Goal: Information Seeking & Learning: Learn about a topic

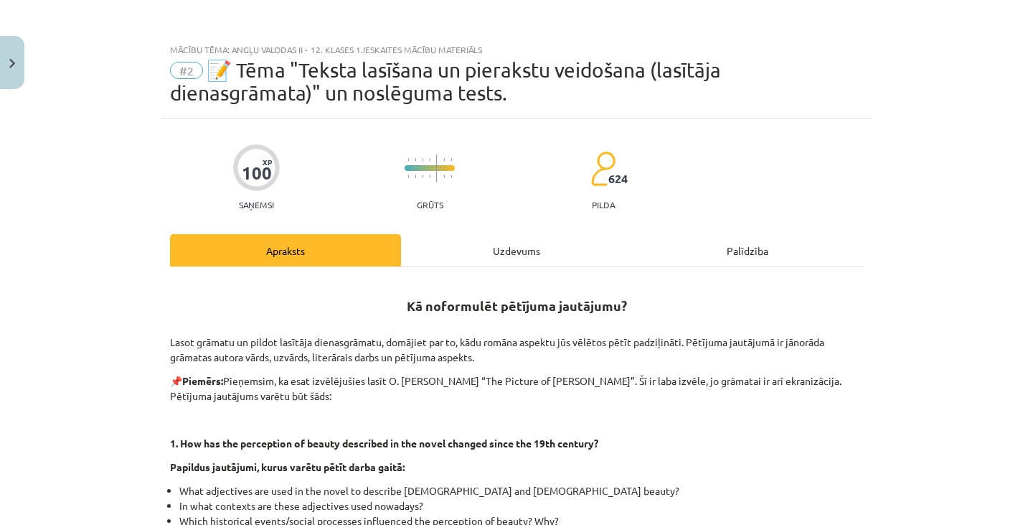
click at [623, 337] on p "Lasot grāmatu un pildot lasītāja dienasgrāmatu, domājiet par to, kādu romāna as…" at bounding box center [516, 341] width 693 height 45
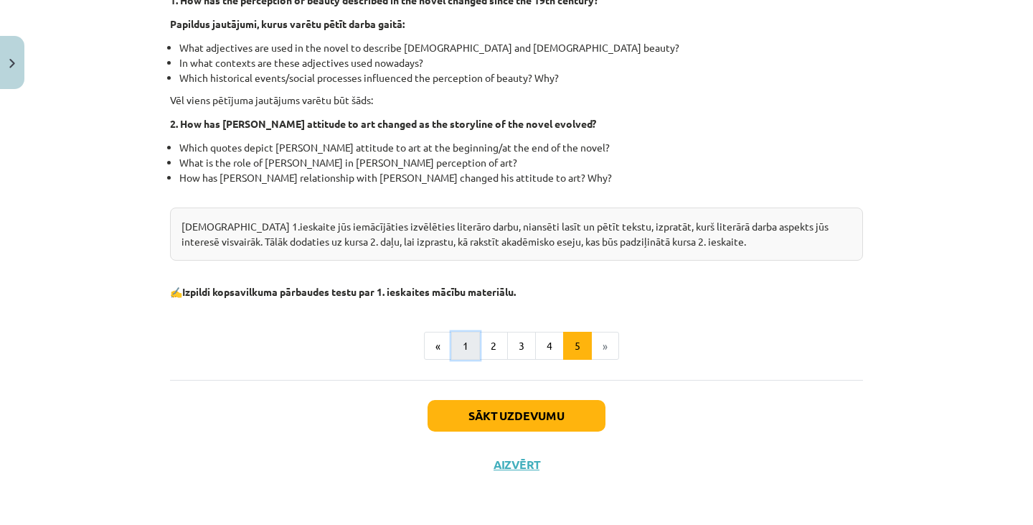
click at [461, 343] on button "1" at bounding box center [465, 346] width 29 height 29
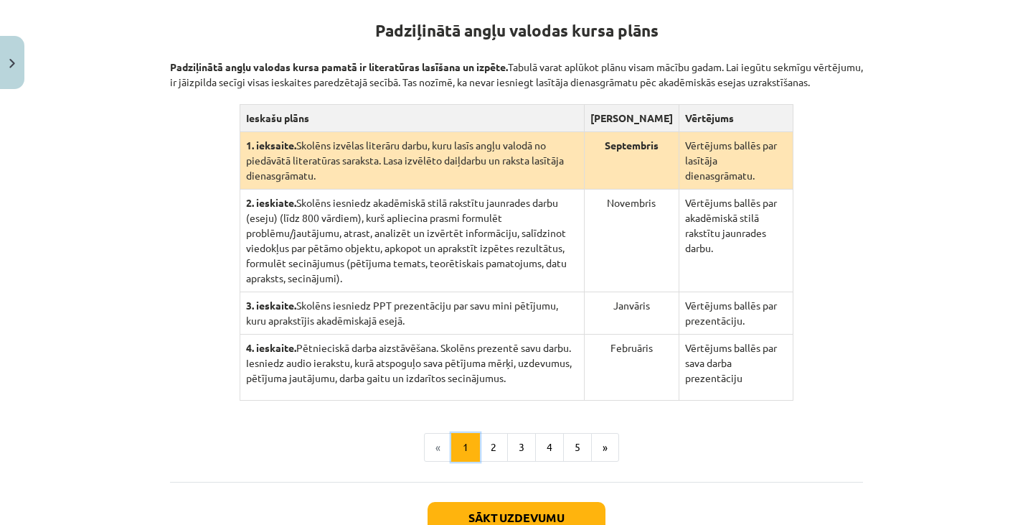
scroll to position [280, 0]
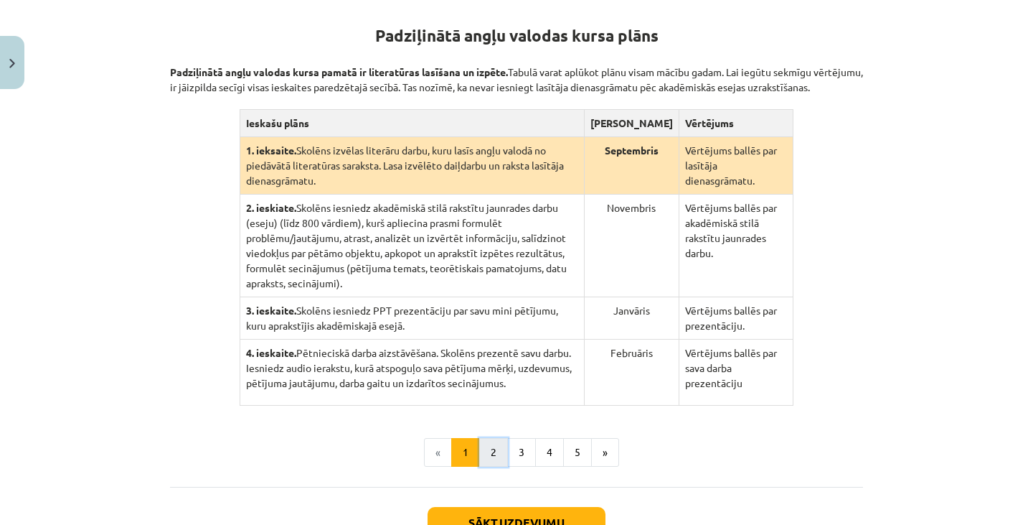
click at [494, 438] on button "2" at bounding box center [493, 452] width 29 height 29
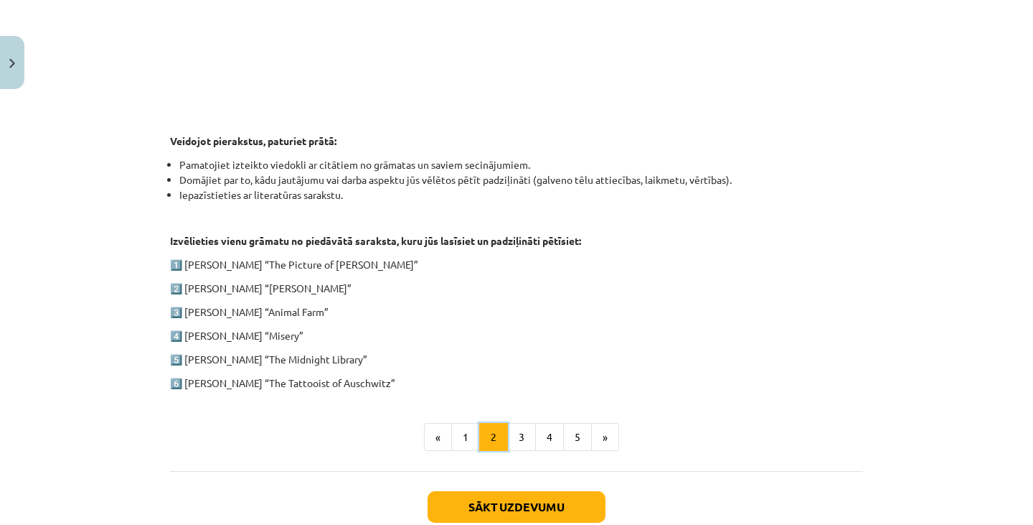
scroll to position [626, 0]
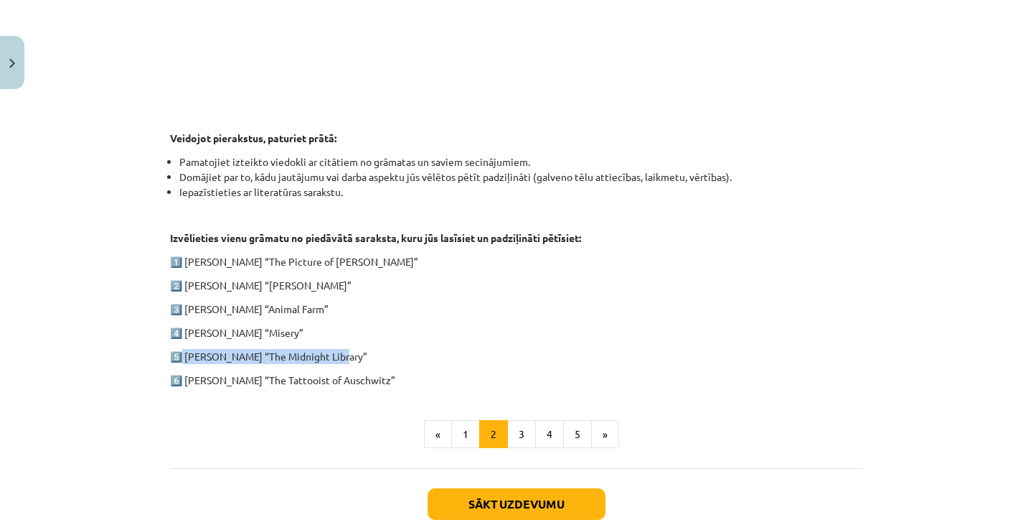
drag, startPoint x: 358, startPoint y: 354, endPoint x: 178, endPoint y: 347, distance: 180.2
click at [178, 349] on p "5️⃣ [PERSON_NAME] “The Midnight Library”" at bounding box center [516, 356] width 693 height 15
copy p "[PERSON_NAME] “The Midnight Library”"
click at [342, 305] on p "3️⃣ [PERSON_NAME] “Animal Farm”" at bounding box center [516, 308] width 693 height 15
drag, startPoint x: 320, startPoint y: 304, endPoint x: 182, endPoint y: 311, distance: 138.0
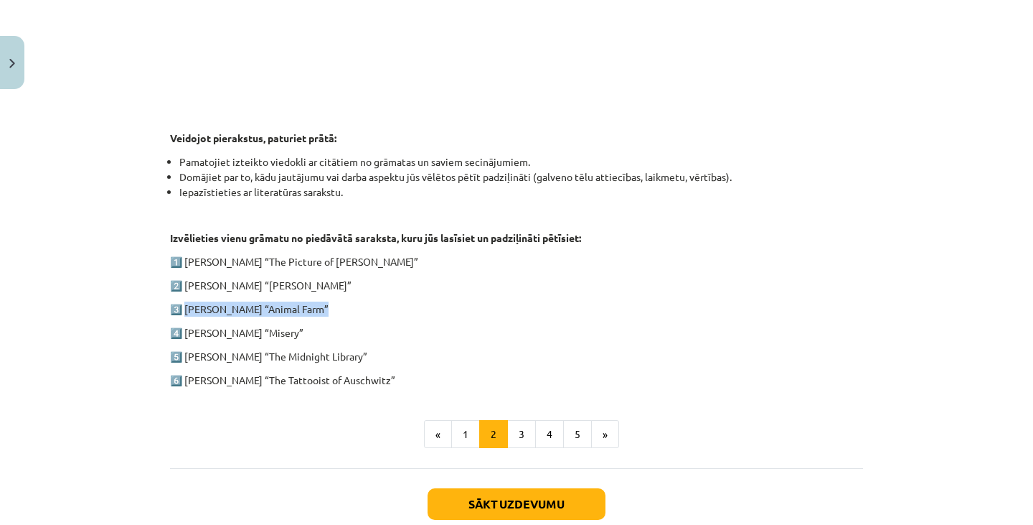
click at [182, 311] on p "3️⃣ [PERSON_NAME] “Animal Farm”" at bounding box center [516, 308] width 693 height 15
copy p "[PERSON_NAME] “Animal Farm”"
click at [319, 339] on div "1. ieskaite angļu valodā Pirmās ieskaites pamatā ir lasītāja dienasgrāmatas vei…" at bounding box center [516, 20] width 693 height 734
drag, startPoint x: 321, startPoint y: 287, endPoint x: 175, endPoint y: 287, distance: 146.4
click at [175, 287] on p "2️⃣ [PERSON_NAME] “[PERSON_NAME]”" at bounding box center [516, 285] width 693 height 15
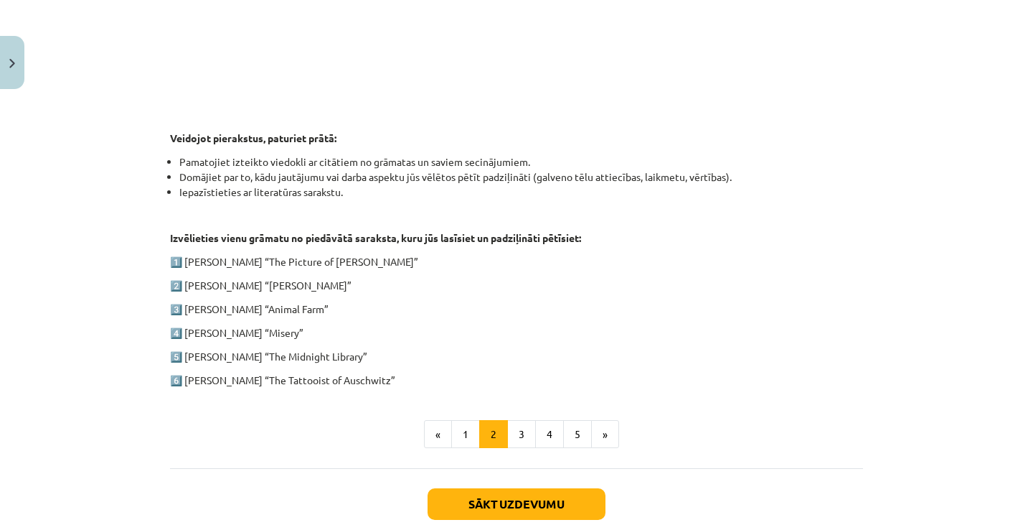
copy p "[PERSON_NAME] “[PERSON_NAME]”"
click at [425, 333] on p "4️⃣ [PERSON_NAME] “Misery”" at bounding box center [516, 332] width 693 height 15
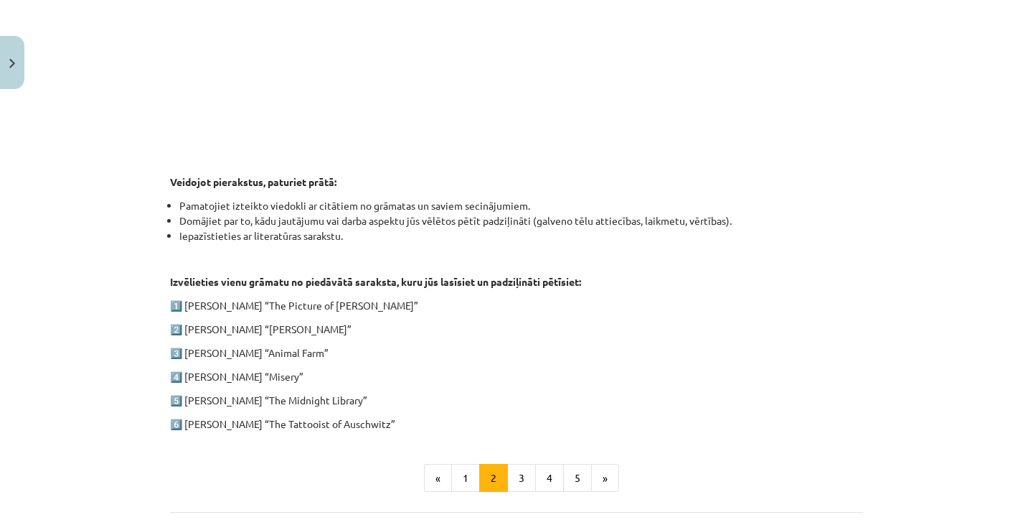
scroll to position [611, 0]
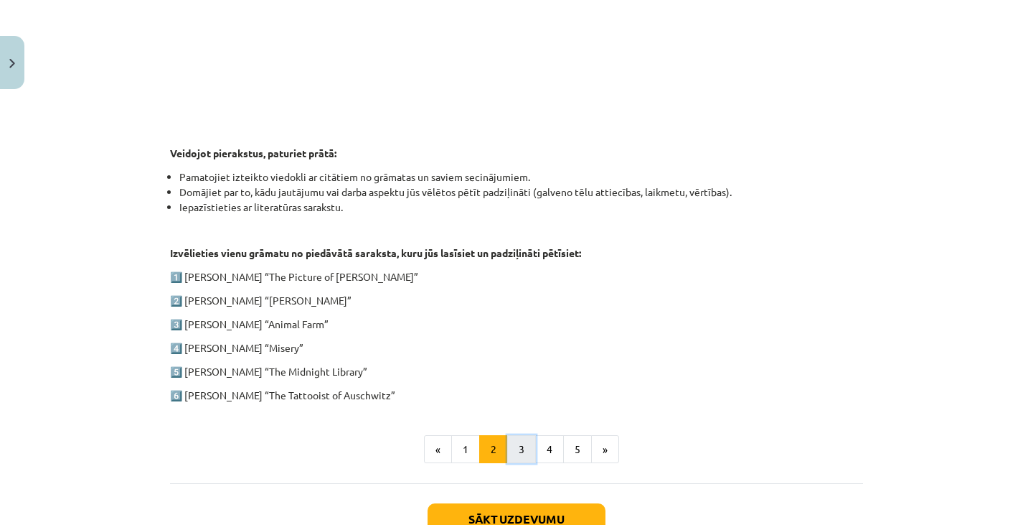
click at [513, 438] on button "3" at bounding box center [521, 449] width 29 height 29
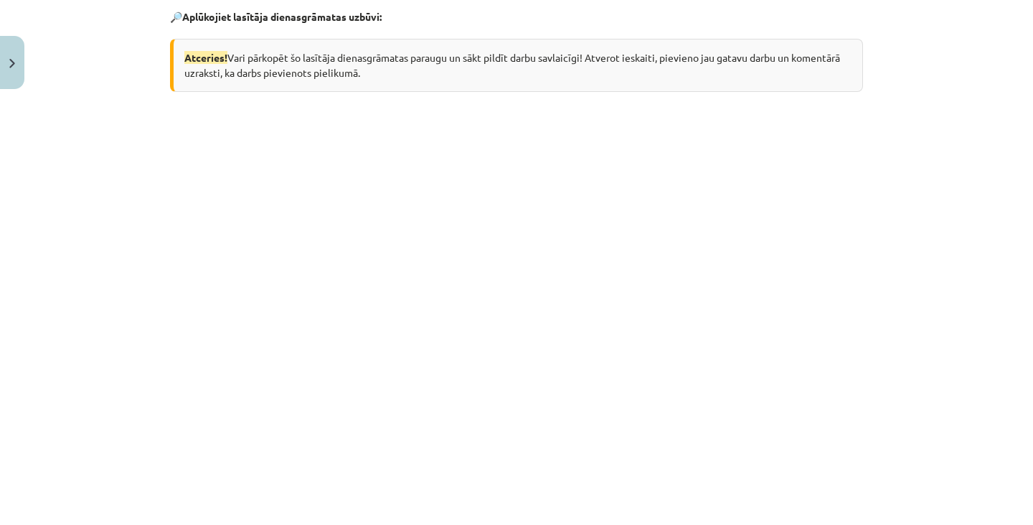
scroll to position [563, 0]
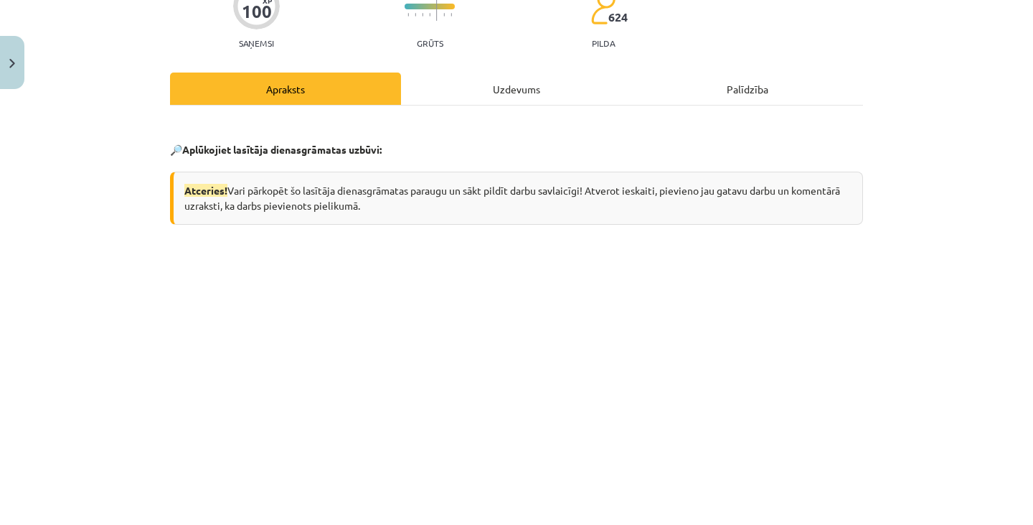
click at [542, 174] on div "Atceries! Vari pārkopēt šo lasītāja dienasgrāmatas paraugu un sākt pildīt darbu…" at bounding box center [516, 197] width 693 height 53
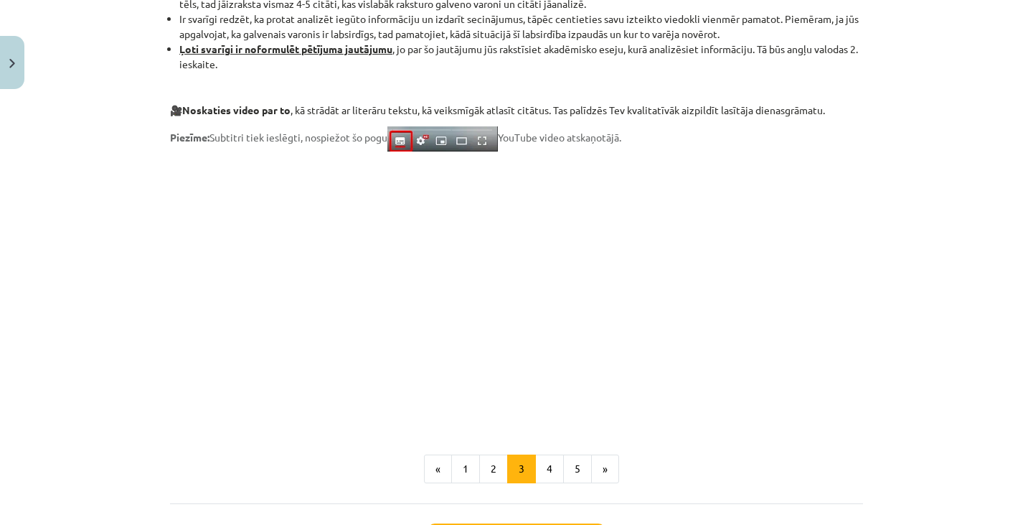
scroll to position [1200, 0]
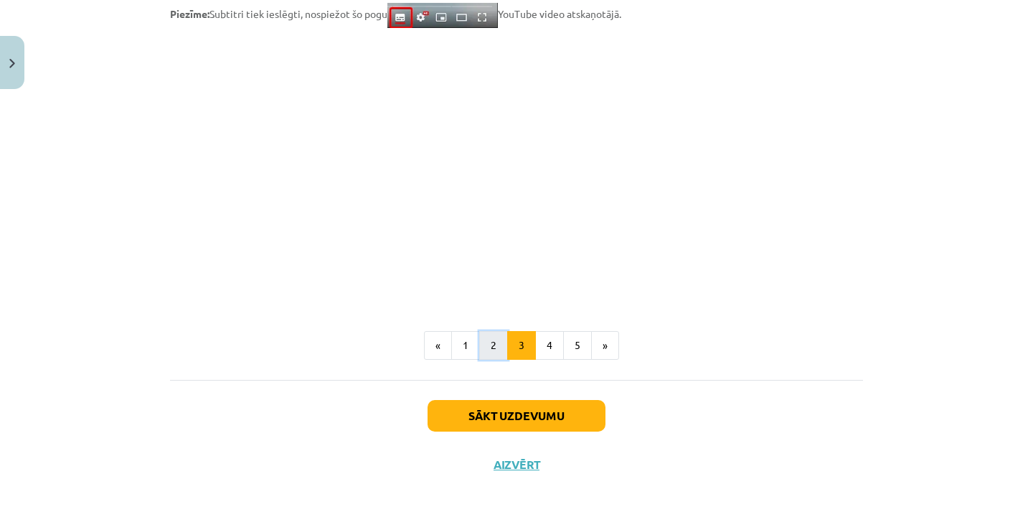
click at [497, 341] on button "2" at bounding box center [493, 345] width 29 height 29
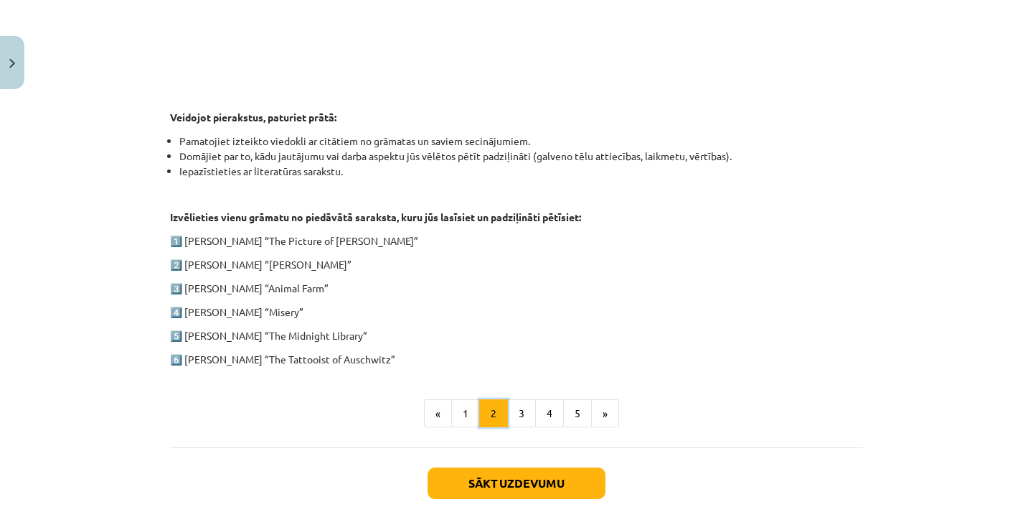
scroll to position [646, 0]
click at [542, 411] on button "4" at bounding box center [549, 414] width 29 height 29
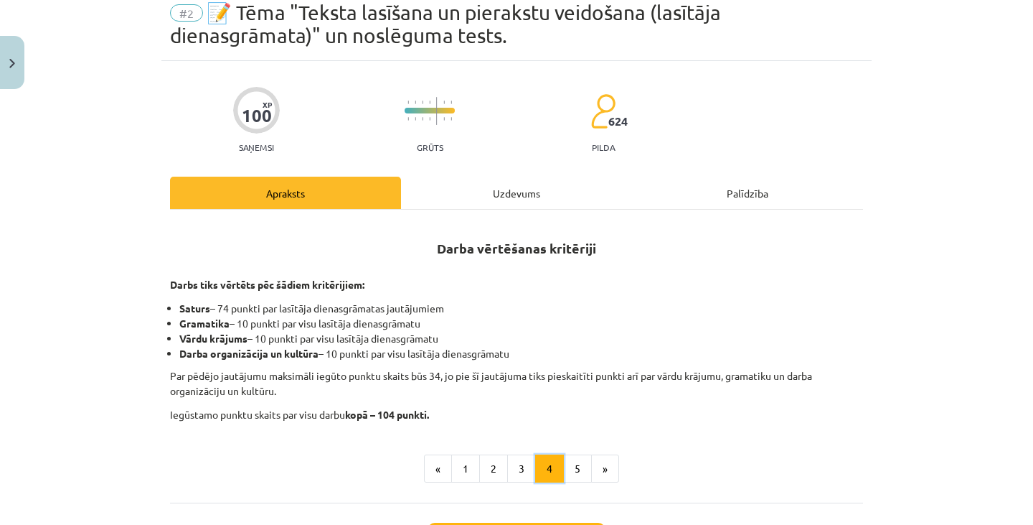
scroll to position [57, 0]
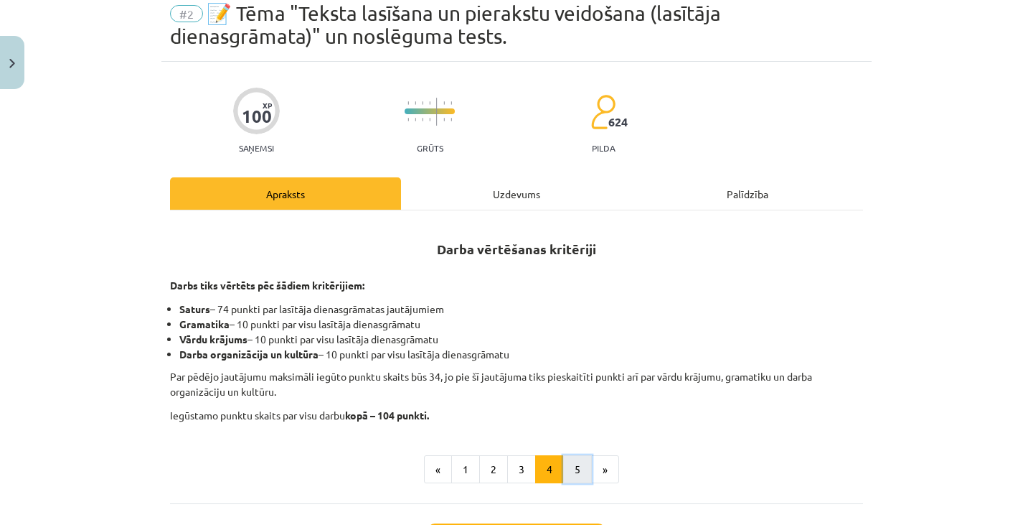
click at [578, 464] on button "5" at bounding box center [577, 469] width 29 height 29
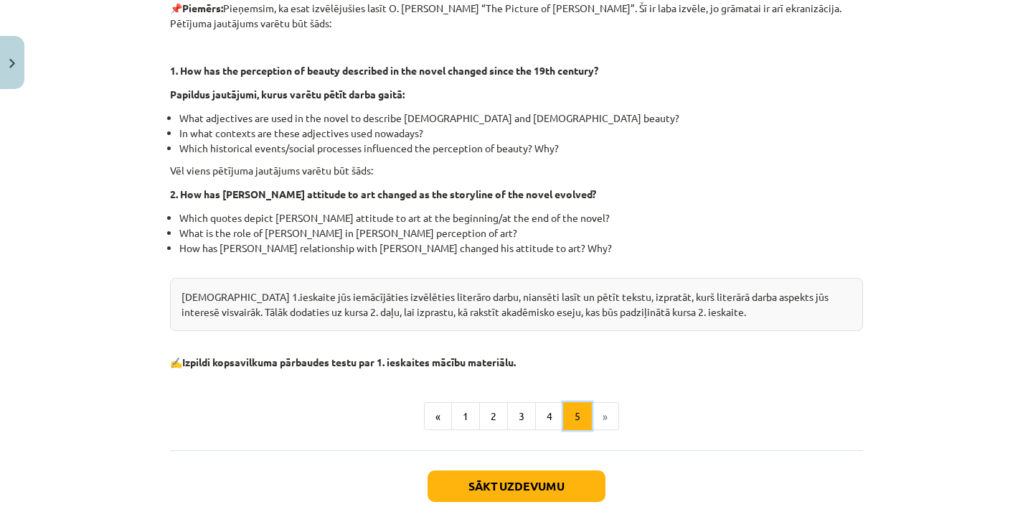
scroll to position [372, 0]
click at [459, 420] on button "1" at bounding box center [465, 417] width 29 height 29
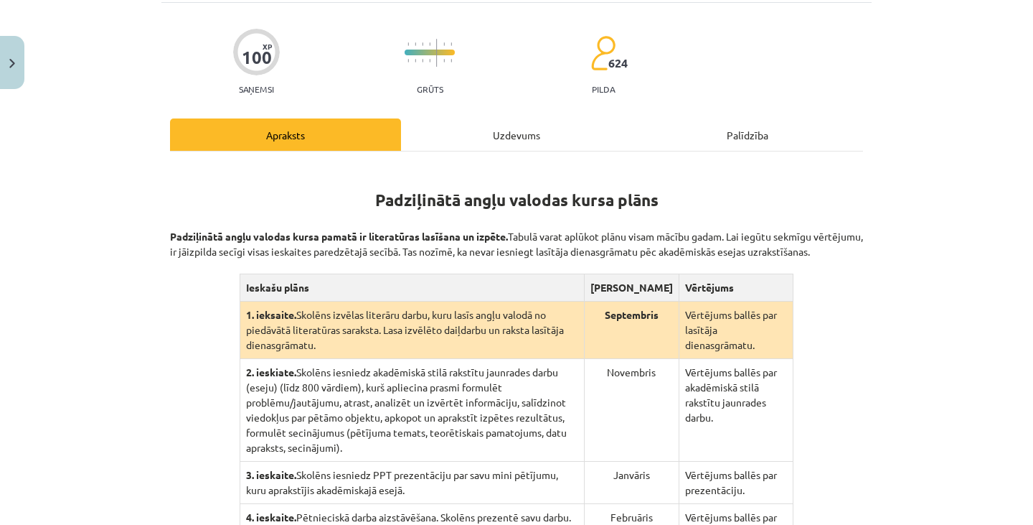
scroll to position [0, 0]
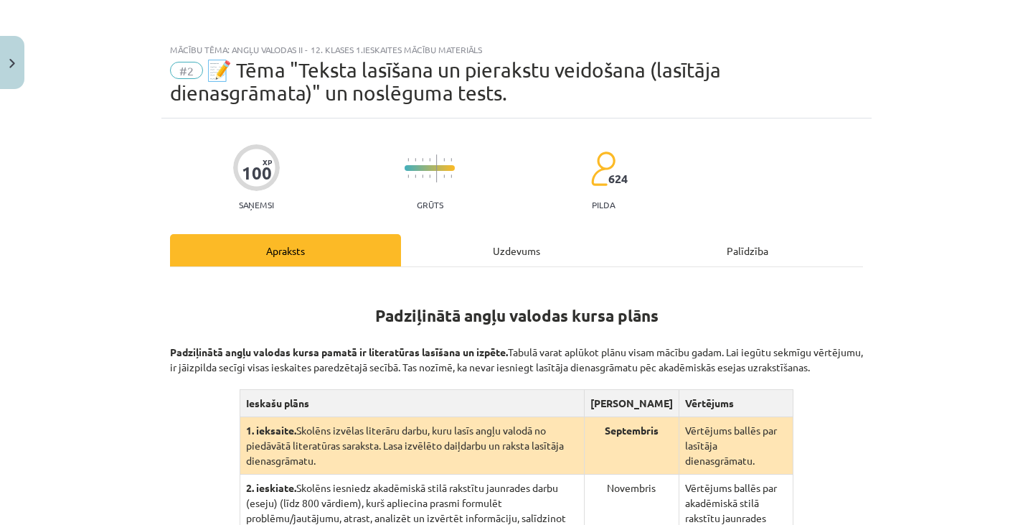
click at [503, 253] on div "Uzdevums" at bounding box center [516, 250] width 231 height 32
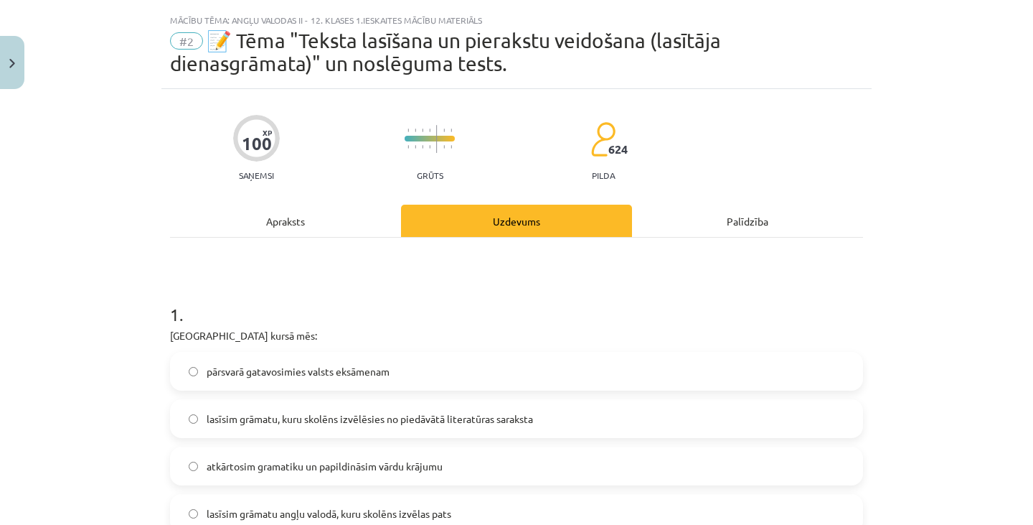
scroll to position [36, 0]
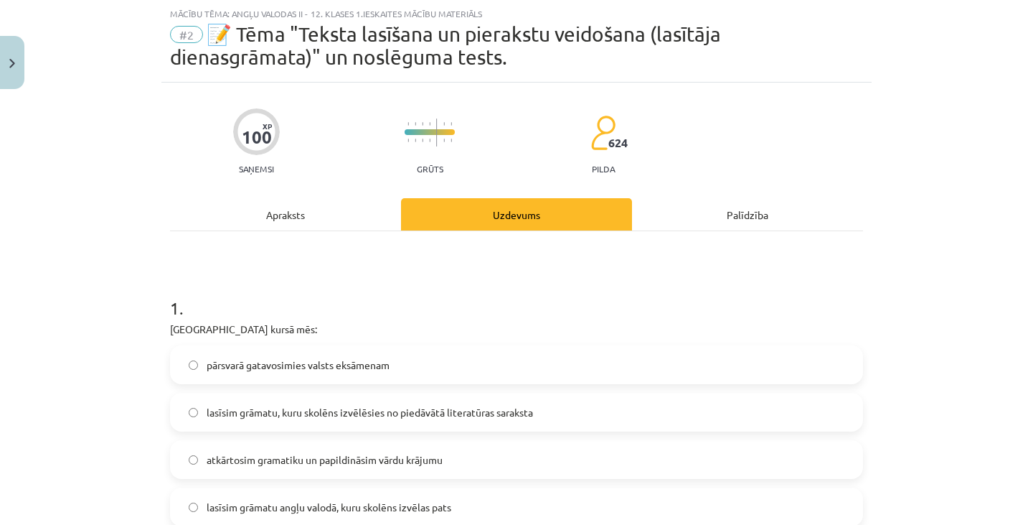
click at [740, 199] on div "Palīdzība" at bounding box center [747, 214] width 231 height 32
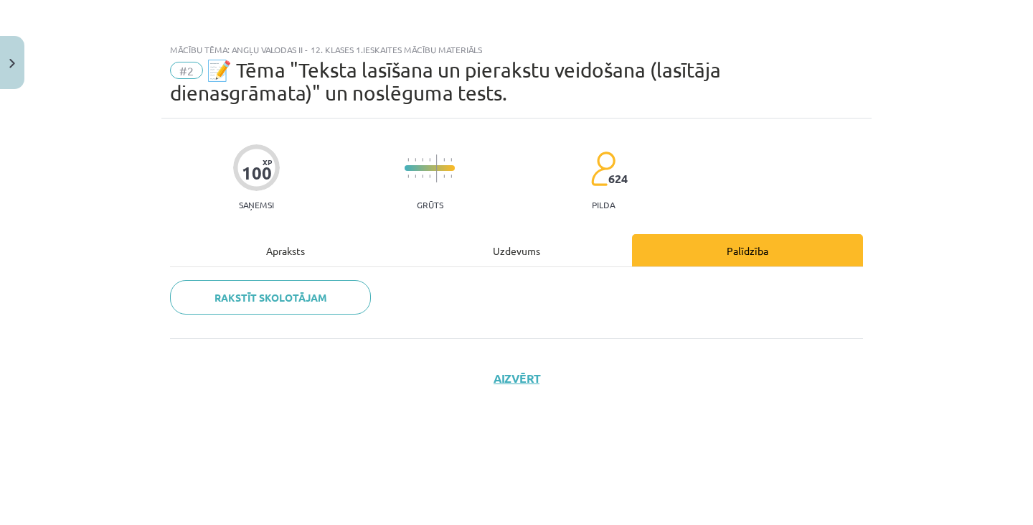
click at [281, 251] on div "Apraksts" at bounding box center [285, 250] width 231 height 32
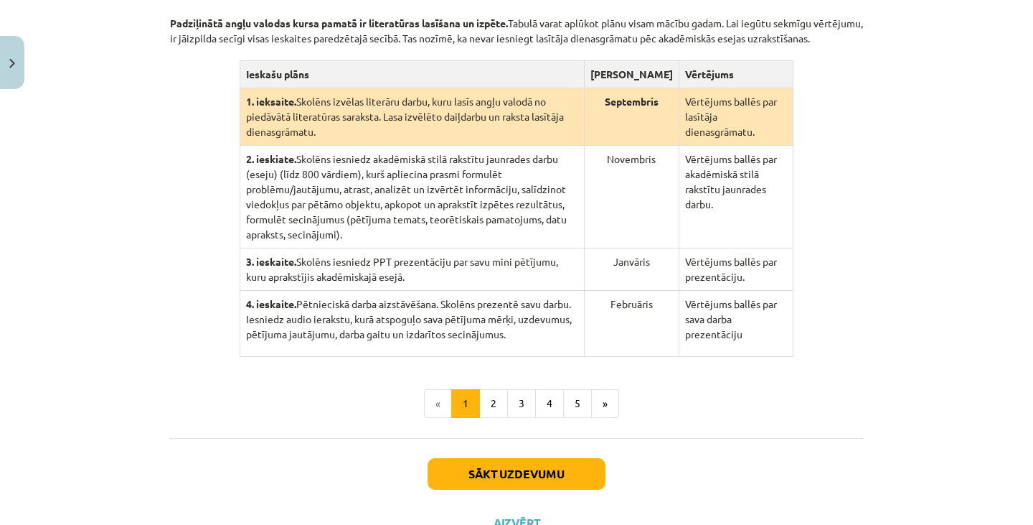
scroll to position [368, 0]
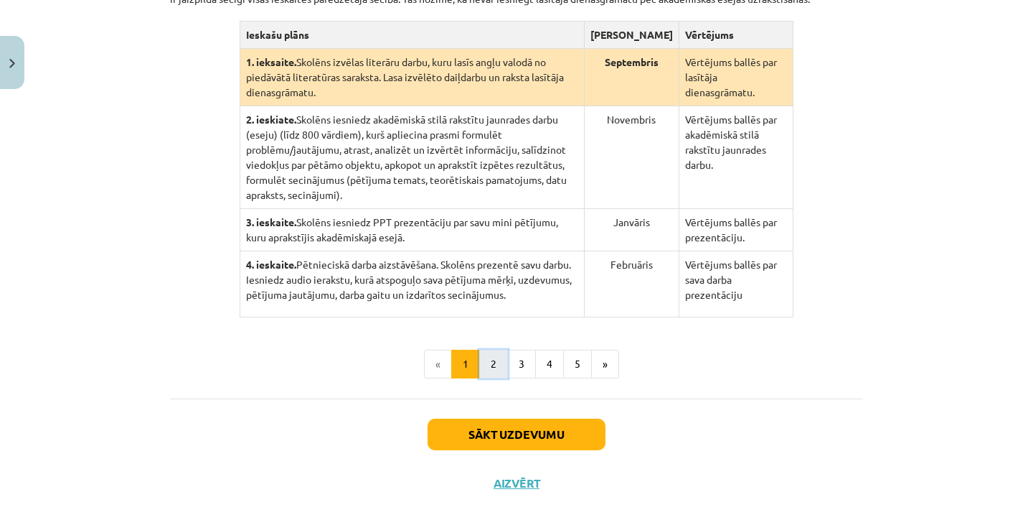
click at [479, 351] on button "2" at bounding box center [493, 363] width 29 height 29
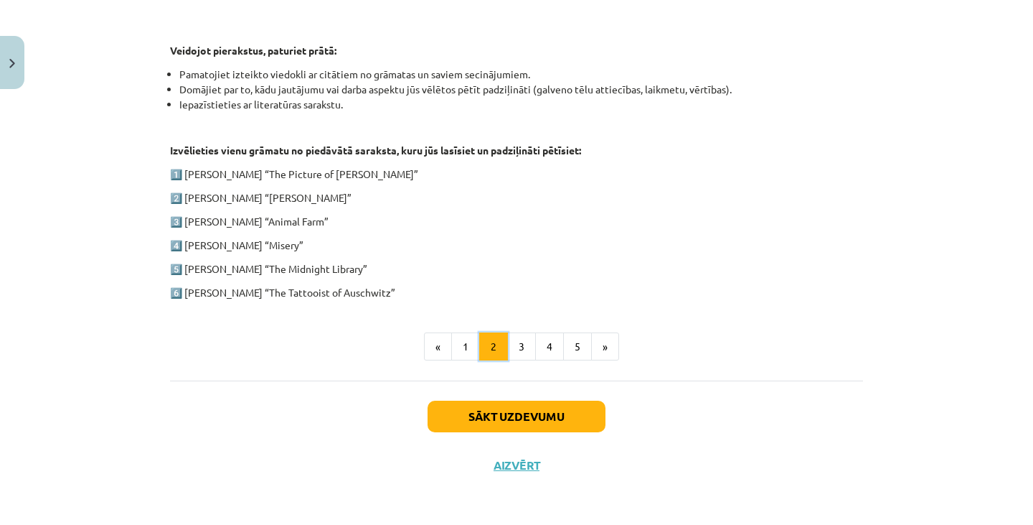
scroll to position [711, 0]
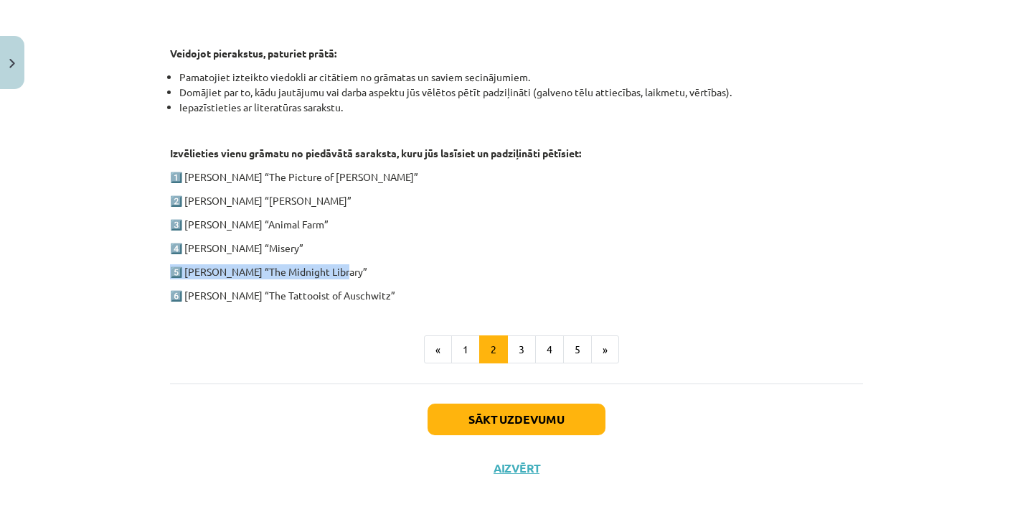
drag, startPoint x: 345, startPoint y: 269, endPoint x: 158, endPoint y: 271, distance: 187.3
drag, startPoint x: 337, startPoint y: 269, endPoint x: 183, endPoint y: 272, distance: 153.6
click at [183, 272] on p "5️⃣ [PERSON_NAME] “The Midnight Library”" at bounding box center [516, 271] width 693 height 15
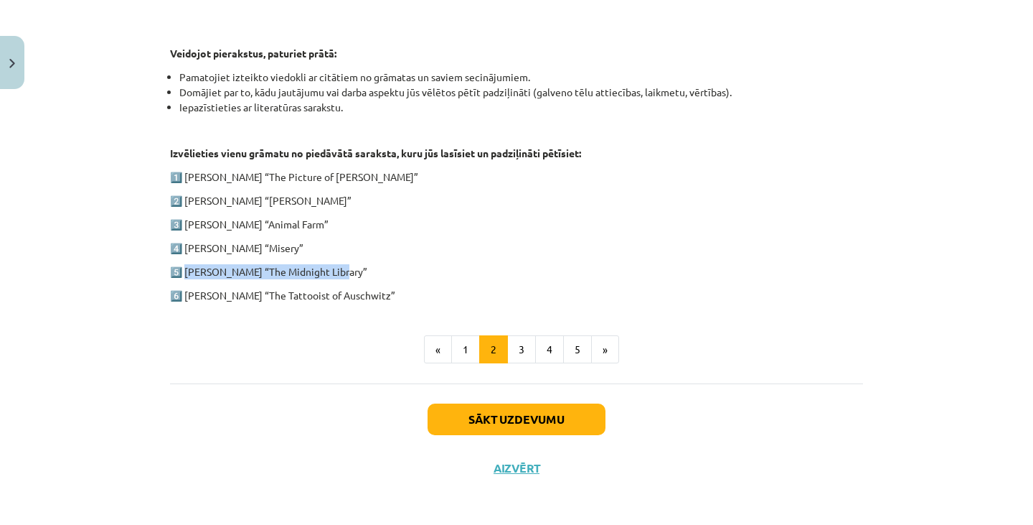
copy p "[PERSON_NAME] “The Midnight Library”"
